Goal: Information Seeking & Learning: Learn about a topic

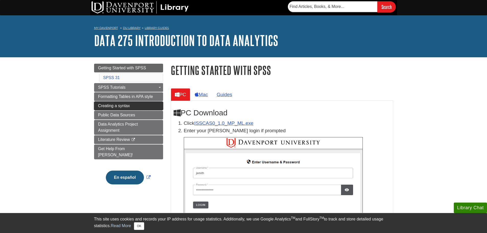
click at [142, 104] on link "Creating a syntax" at bounding box center [128, 106] width 69 height 9
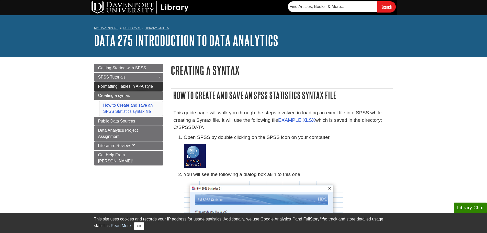
click at [105, 87] on span "Formatting Tables in APA style" at bounding box center [125, 86] width 55 height 4
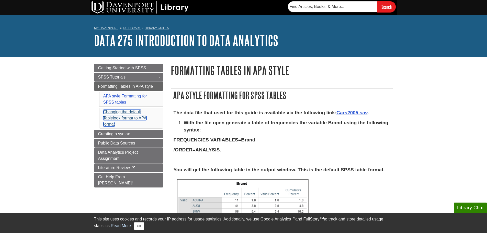
click at [121, 113] on link "Changing the default Tablelook format to APA format" at bounding box center [124, 118] width 43 height 17
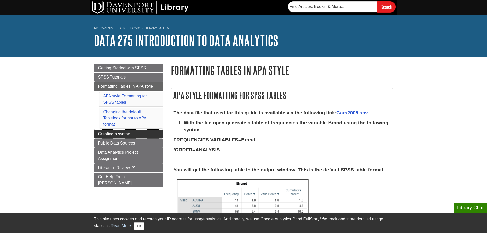
click at [126, 135] on span "Creating a syntax" at bounding box center [114, 134] width 32 height 4
